Goal: Task Accomplishment & Management: Use online tool/utility

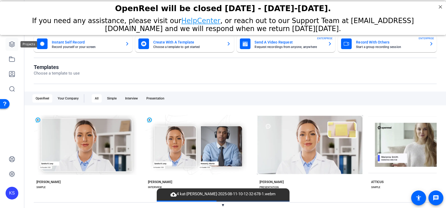
click at [12, 42] on icon at bounding box center [12, 44] width 6 height 6
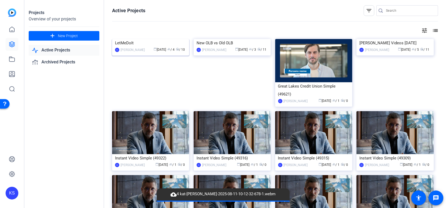
click at [153, 39] on img at bounding box center [150, 39] width 77 height 0
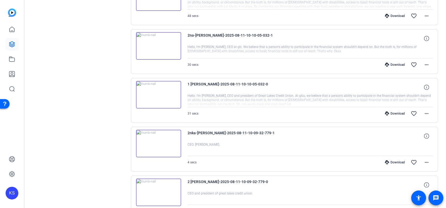
scroll to position [35, 0]
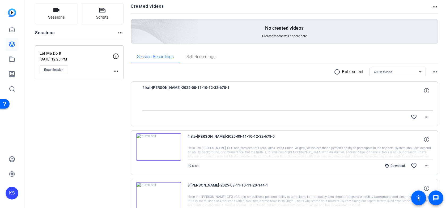
click at [55, 70] on span "Enter Session" at bounding box center [53, 70] width 19 height 4
click at [59, 17] on span "Sessions" at bounding box center [56, 17] width 17 height 6
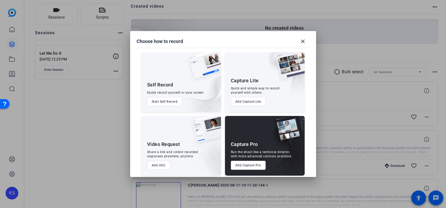
click at [112, 127] on div at bounding box center [223, 104] width 446 height 208
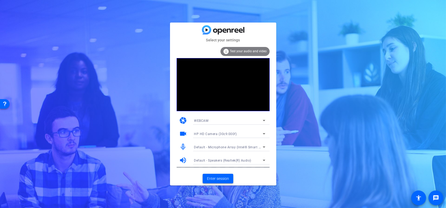
click at [222, 179] on span "Enter session" at bounding box center [218, 179] width 22 height 6
